Goal: Check status: Check status

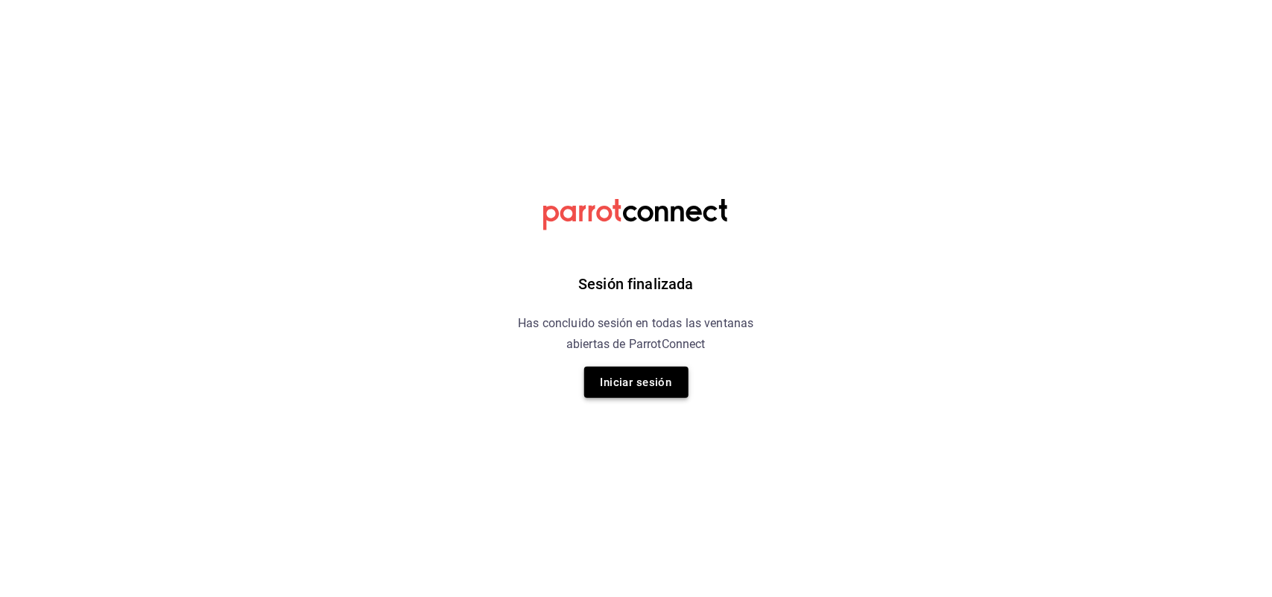
click at [660, 381] on button "Iniciar sesión" at bounding box center [636, 382] width 104 height 31
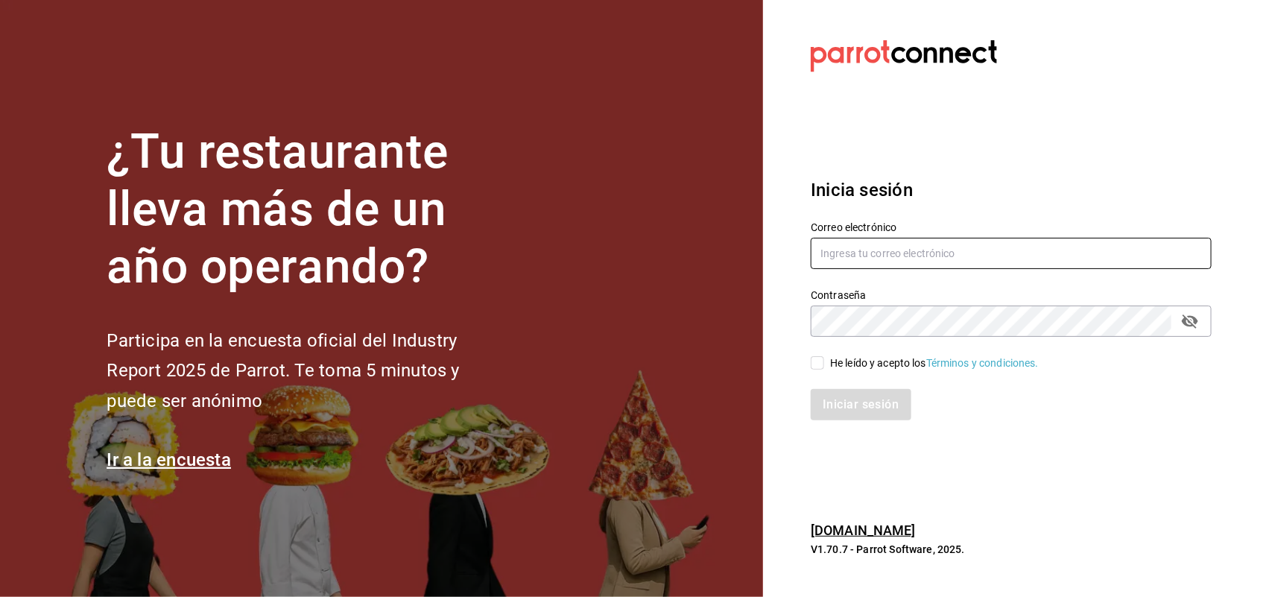
type input "[EMAIL_ADDRESS][DOMAIN_NAME]"
click at [818, 359] on input "He leído y acepto los Términos y condiciones." at bounding box center [817, 362] width 13 height 13
checkbox input "true"
click at [844, 411] on button "Iniciar sesión" at bounding box center [861, 404] width 101 height 31
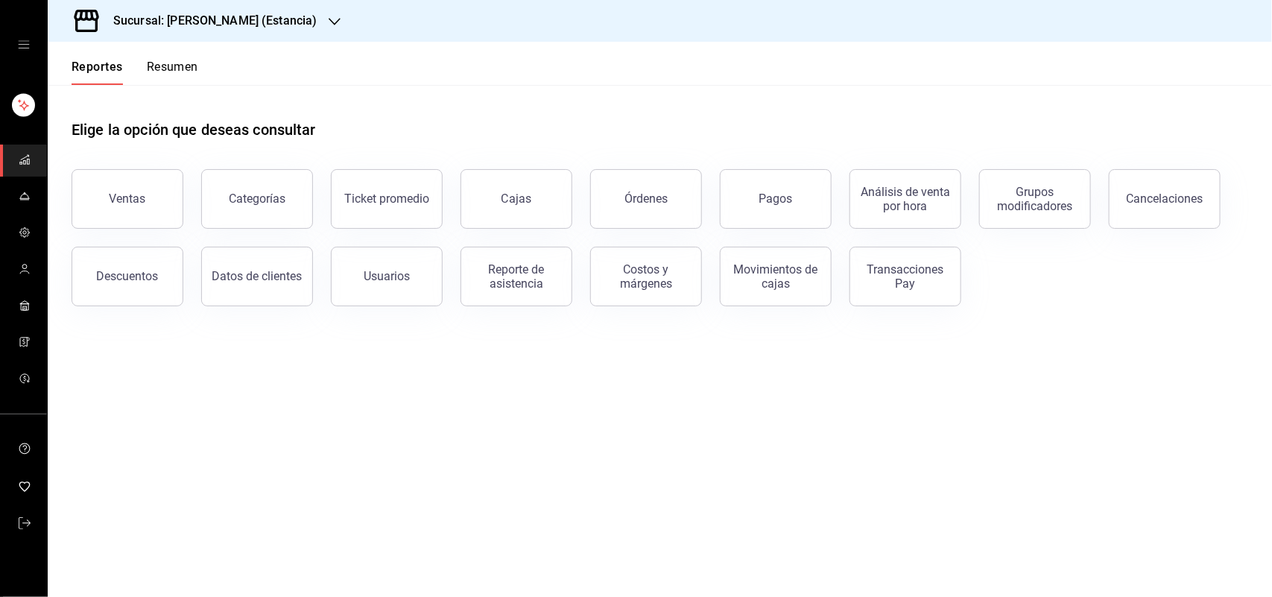
click at [329, 24] on icon "button" at bounding box center [335, 22] width 12 height 12
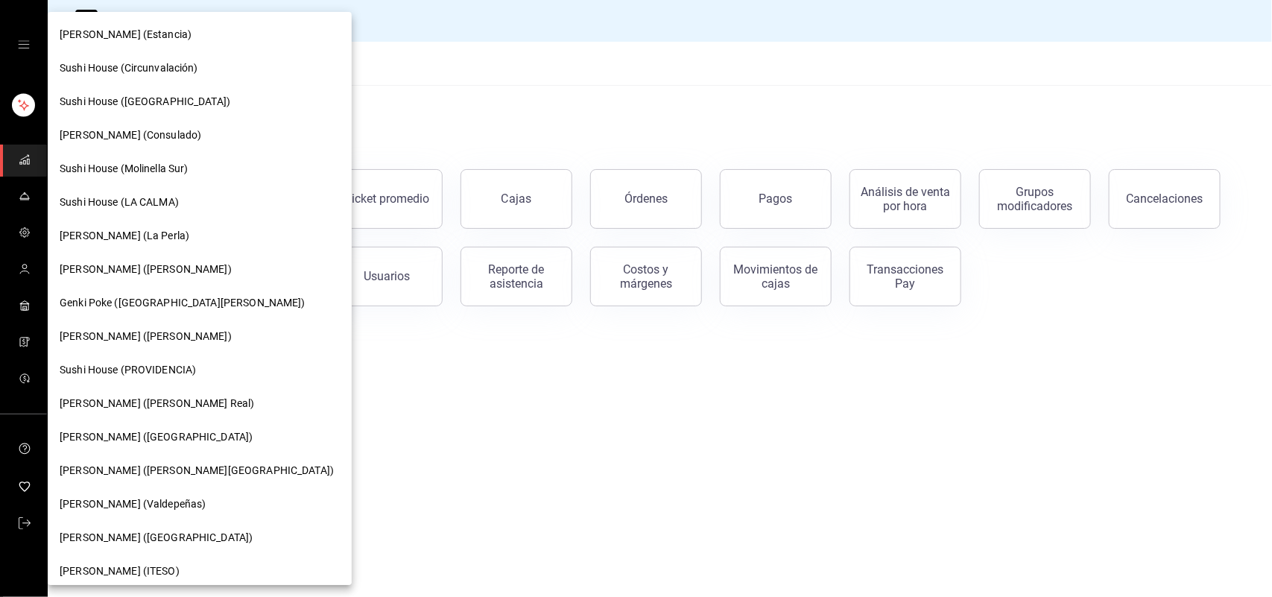
click at [190, 195] on div "Sushi House (LA CALMA)" at bounding box center [200, 203] width 280 height 16
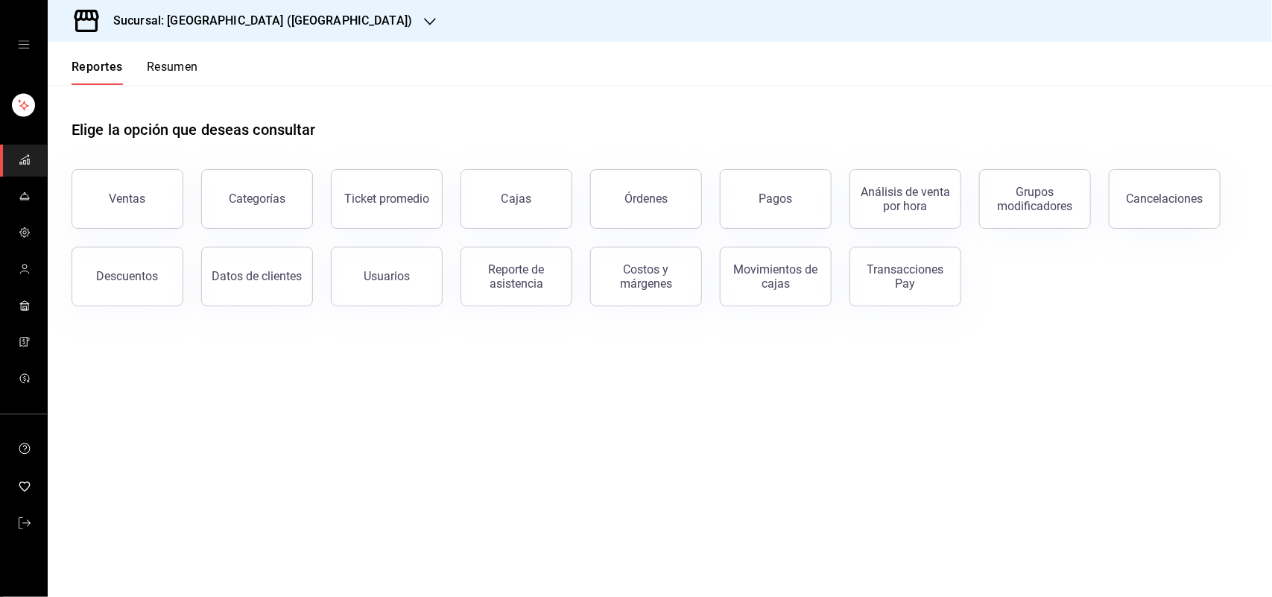
click at [850, 298] on button "Transacciones Pay" at bounding box center [906, 277] width 112 height 60
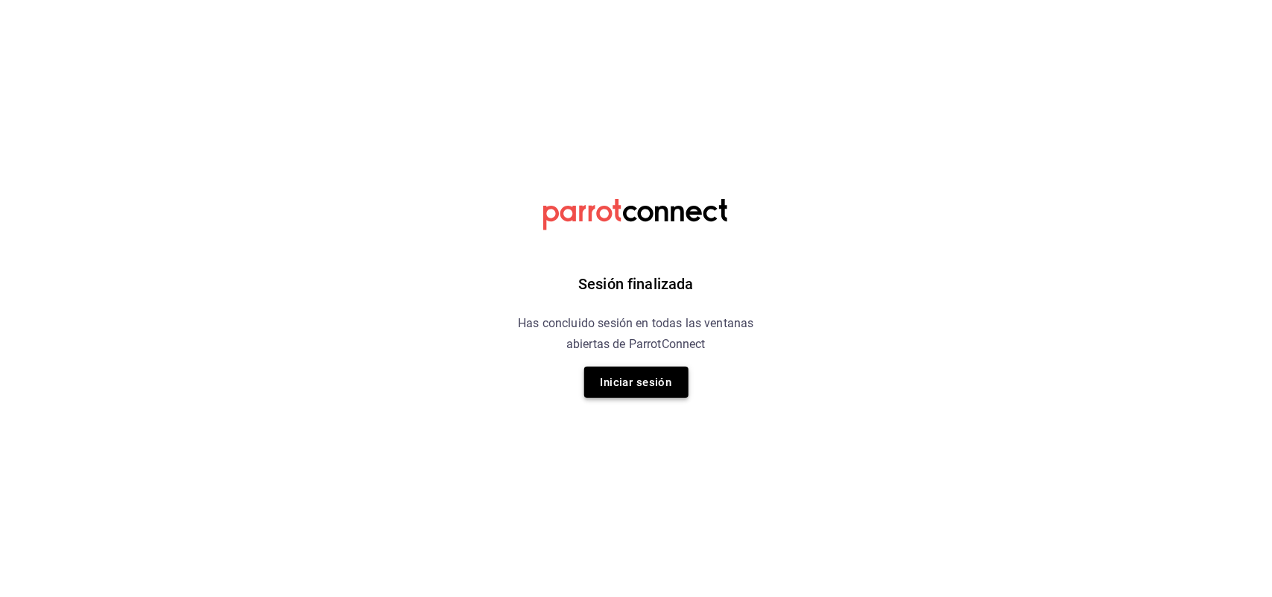
click at [658, 375] on button "Iniciar sesión" at bounding box center [636, 382] width 104 height 31
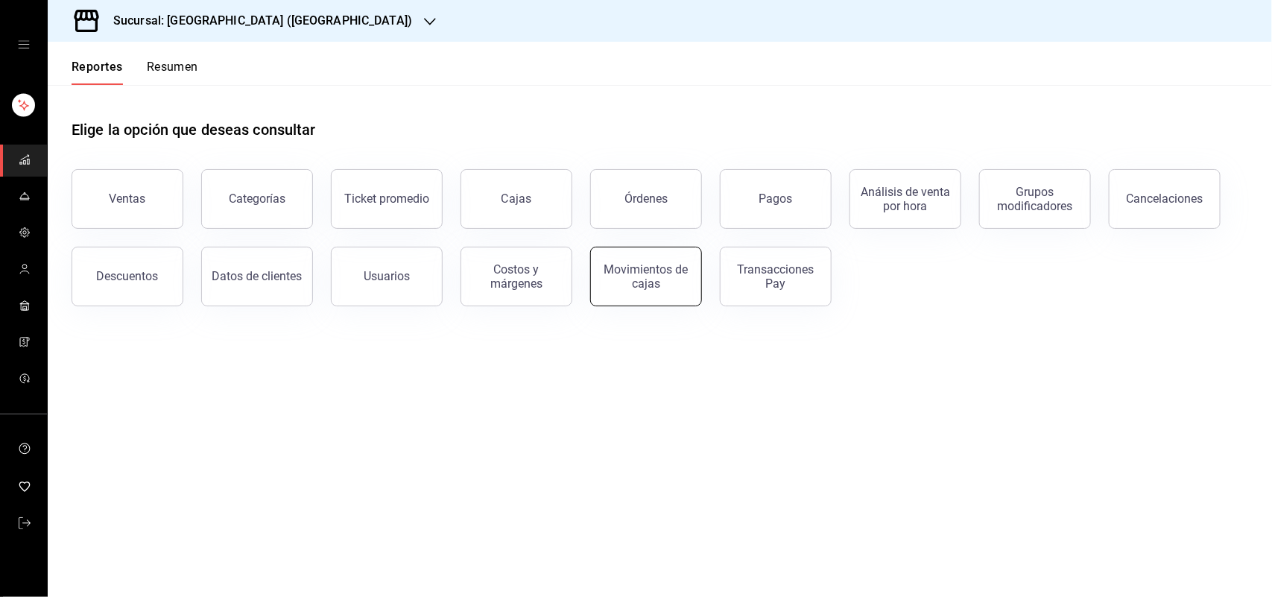
click at [631, 292] on button "Movimientos de cajas" at bounding box center [646, 277] width 112 height 60
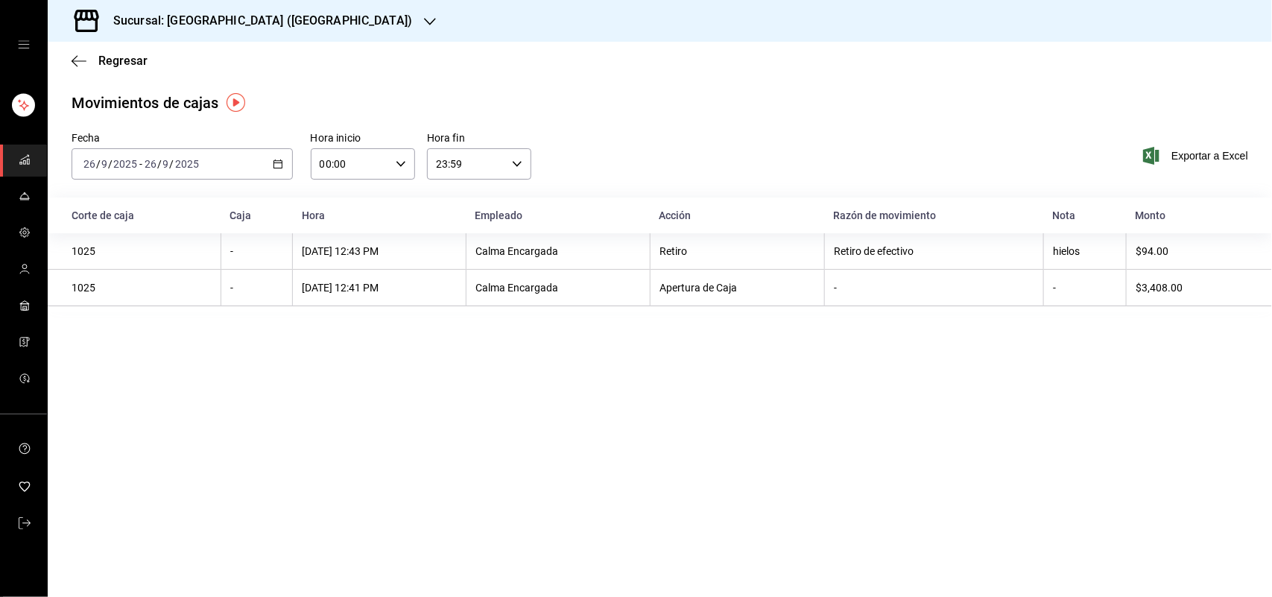
click at [274, 162] on icon "button" at bounding box center [278, 164] width 10 height 10
click at [164, 247] on span "Ayer" at bounding box center [142, 243] width 116 height 16
